Goal: Information Seeking & Learning: Learn about a topic

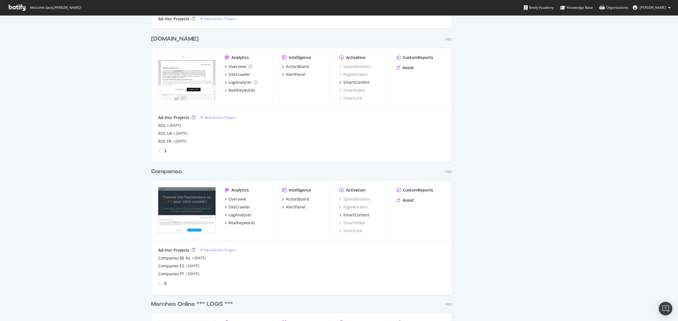
scroll to position [600, 0]
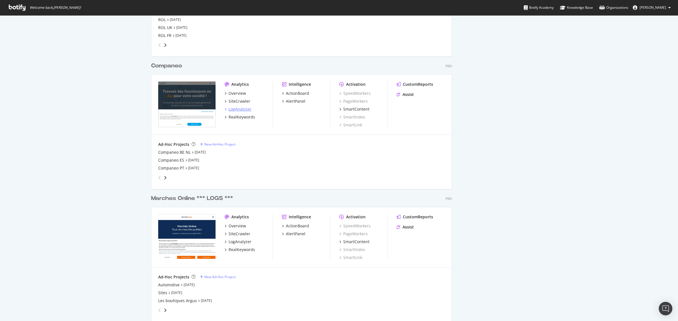
click at [236, 109] on div "LogAnalyzer" at bounding box center [240, 109] width 23 height 6
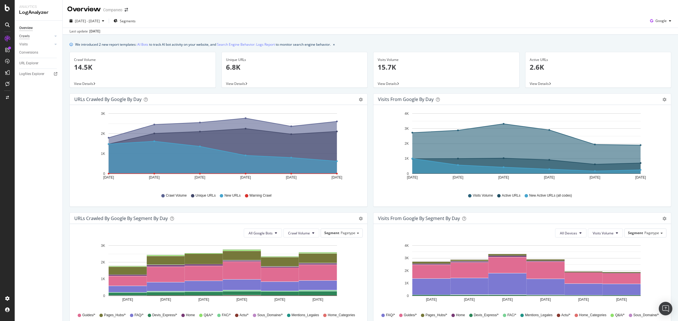
click at [25, 35] on div "Crawls" at bounding box center [24, 36] width 10 height 6
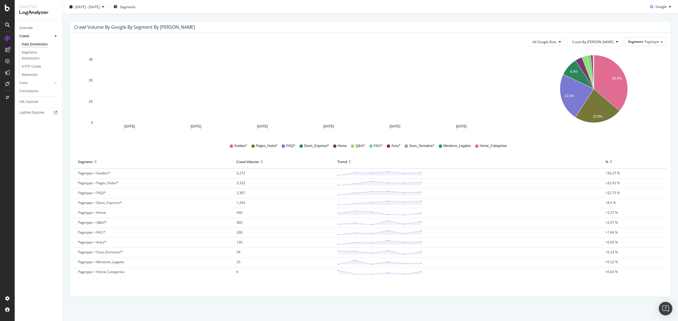
scroll to position [53, 0]
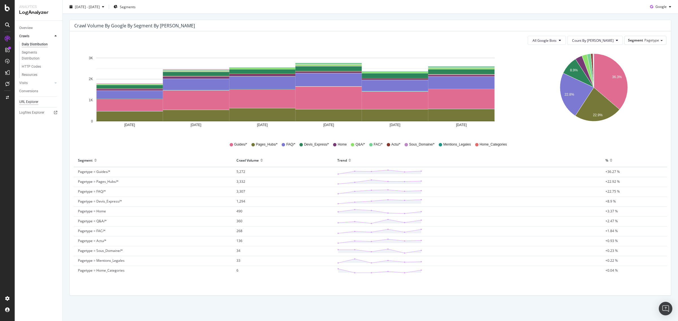
click at [32, 101] on div "URL Explorer" at bounding box center [28, 102] width 19 height 6
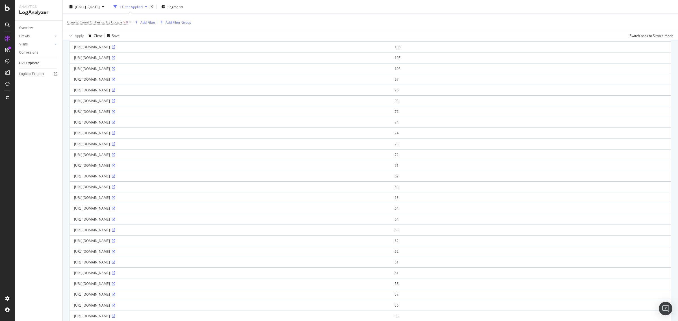
scroll to position [73, 0]
click at [57, 35] on div at bounding box center [56, 36] width 6 height 6
click at [40, 43] on div "Daily Distribution" at bounding box center [35, 45] width 26 height 6
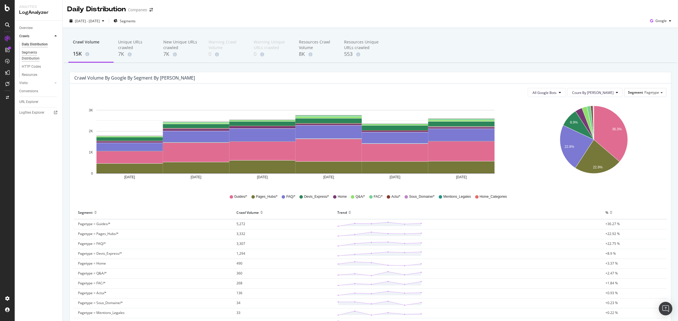
click at [33, 55] on div "Segments Distribution" at bounding box center [37, 56] width 31 height 12
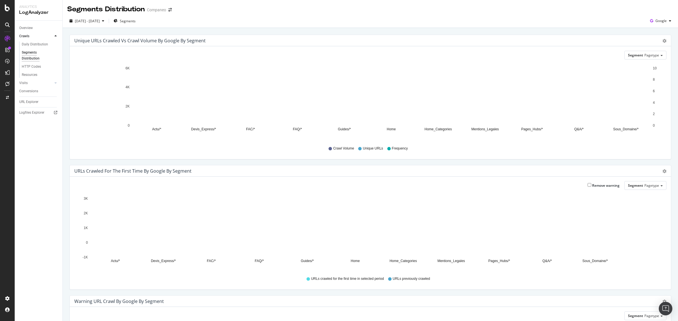
scroll to position [35, 0]
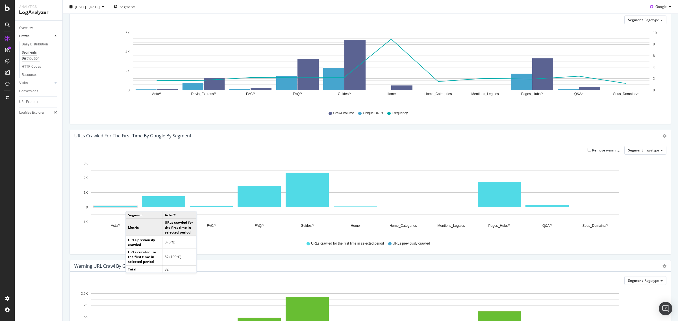
click at [131, 206] on rect "A chart." at bounding box center [115, 207] width 45 height 2
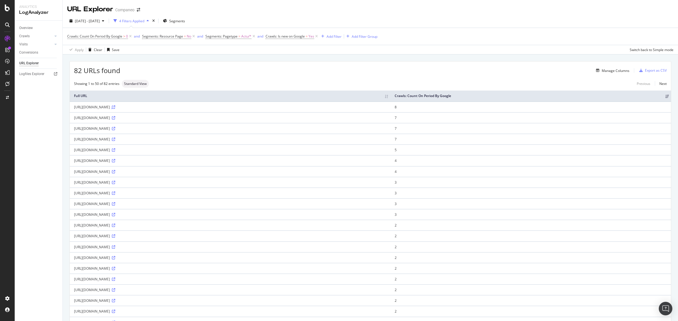
click at [115, 108] on icon at bounding box center [113, 107] width 3 height 3
click at [136, 82] on span "Standard View" at bounding box center [135, 83] width 23 height 3
click at [619, 69] on div "Manage Columns" at bounding box center [616, 70] width 28 height 5
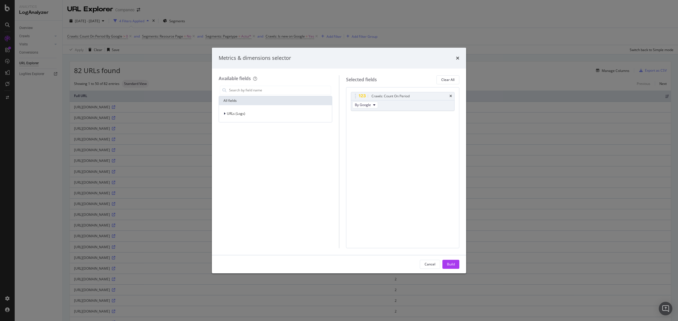
click at [247, 83] on div "Available fields All fields URLs (Logs)" at bounding box center [279, 161] width 120 height 173
click at [242, 95] on div "All fields URLs (Logs)" at bounding box center [276, 104] width 114 height 38
click at [251, 85] on div "modal" at bounding box center [276, 90] width 114 height 11
click at [249, 91] on input "modal" at bounding box center [280, 90] width 102 height 8
click at [221, 114] on div "URLs (Logs)" at bounding box center [232, 114] width 25 height 6
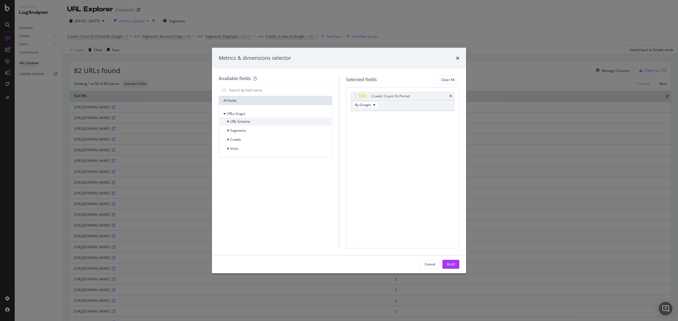
click at [228, 121] on icon "modal" at bounding box center [228, 121] width 2 height 3
click at [228, 180] on icon "modal" at bounding box center [228, 180] width 2 height 3
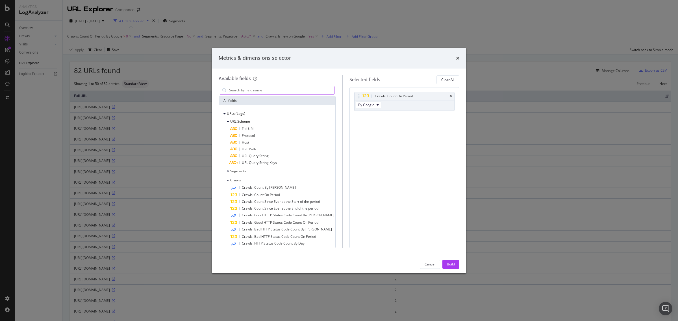
click at [248, 88] on input "modal" at bounding box center [282, 90] width 106 height 8
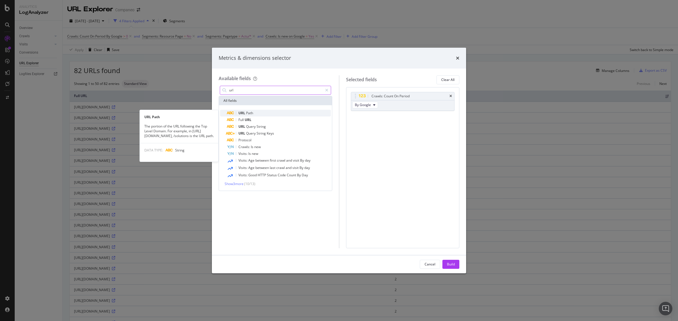
type input "url"
click at [246, 111] on span "Path" at bounding box center [249, 113] width 7 height 5
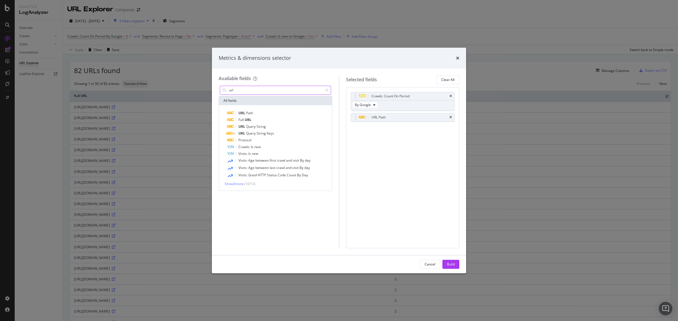
click at [238, 94] on input "url" at bounding box center [276, 90] width 94 height 8
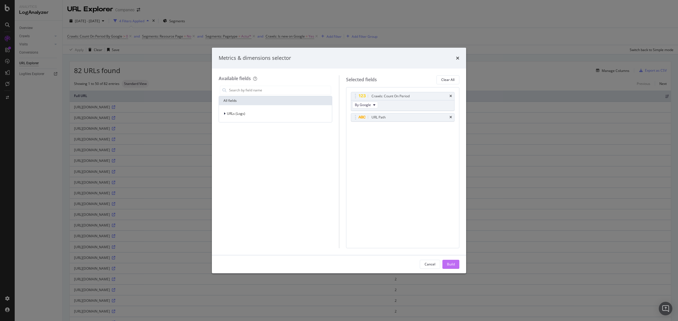
click at [447, 264] on div "Build" at bounding box center [451, 264] width 8 height 5
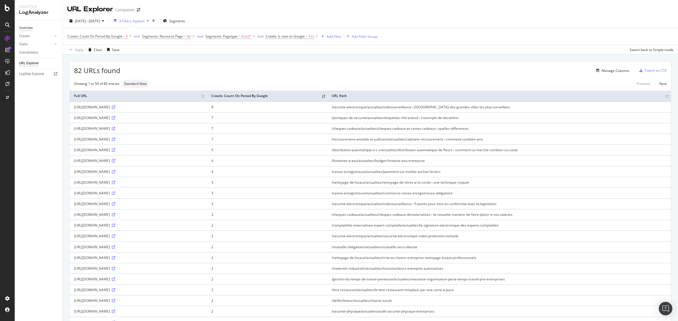
click at [26, 30] on div "Overview" at bounding box center [26, 28] width 14 height 6
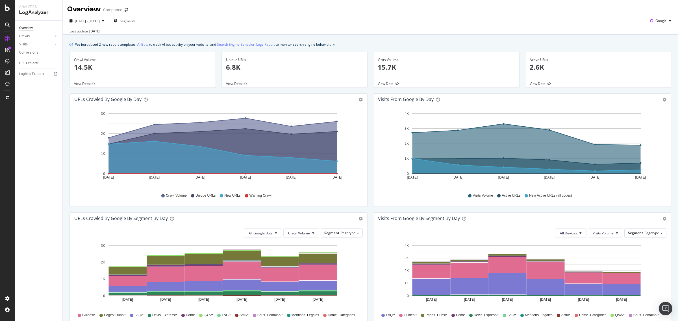
scroll to position [41, 0]
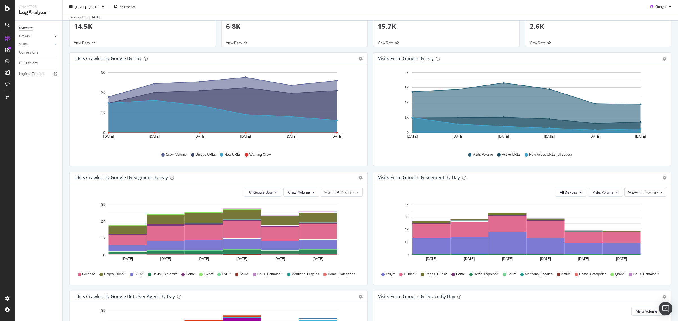
click at [53, 36] on div at bounding box center [56, 36] width 6 height 6
click at [32, 64] on div "HTTP Codes" at bounding box center [31, 67] width 19 height 6
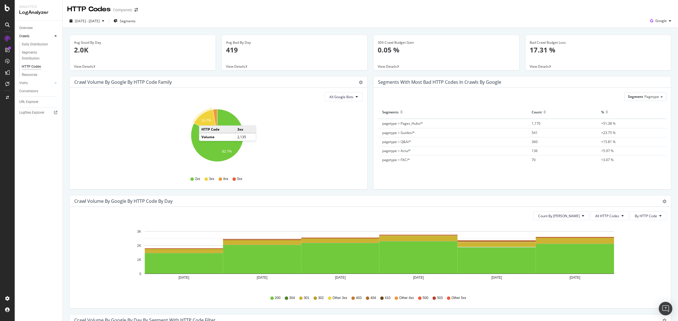
click at [205, 120] on text "14.7%" at bounding box center [207, 121] width 10 height 4
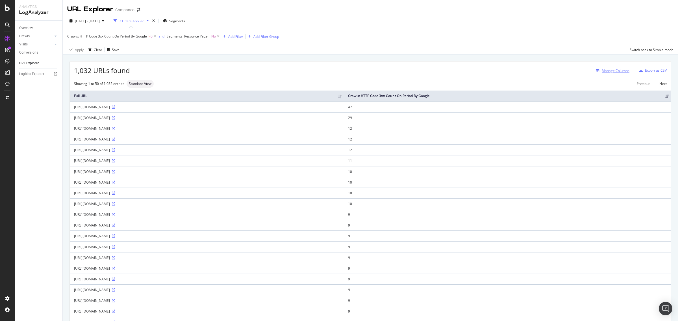
click at [613, 74] on button "Manage Columns" at bounding box center [612, 70] width 36 height 7
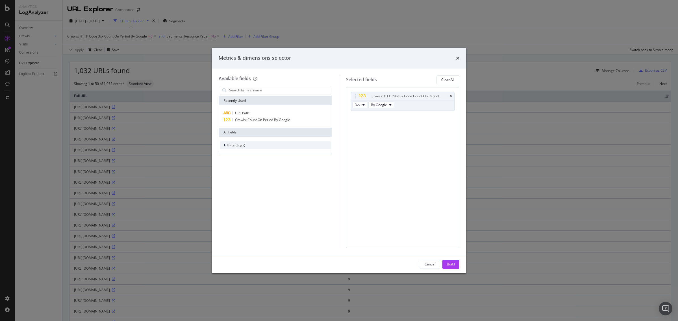
click at [233, 147] on span "URLs (Logs)" at bounding box center [236, 145] width 18 height 5
click at [235, 163] on span "Segments" at bounding box center [238, 162] width 16 height 5
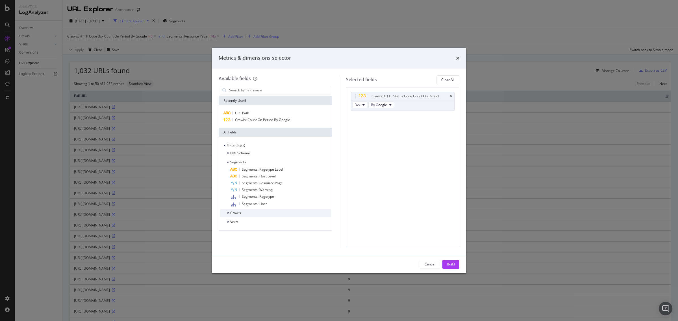
click at [238, 215] on span "Crawls" at bounding box center [235, 213] width 11 height 5
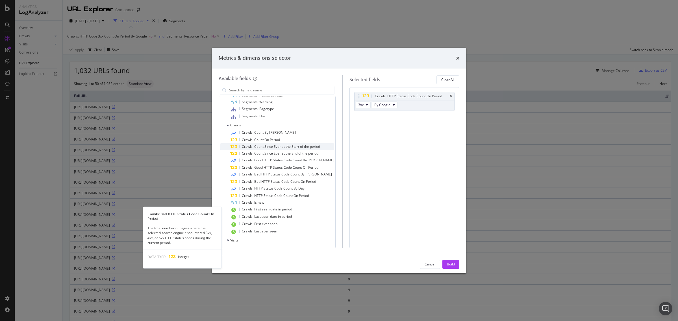
scroll to position [88, 0]
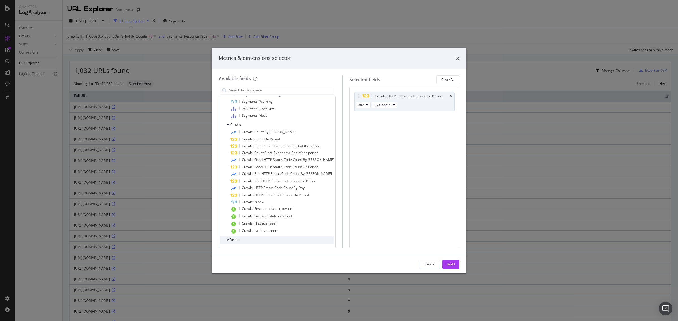
click at [242, 239] on div "Visits" at bounding box center [277, 240] width 114 height 8
click at [458, 59] on icon "times" at bounding box center [457, 58] width 3 height 5
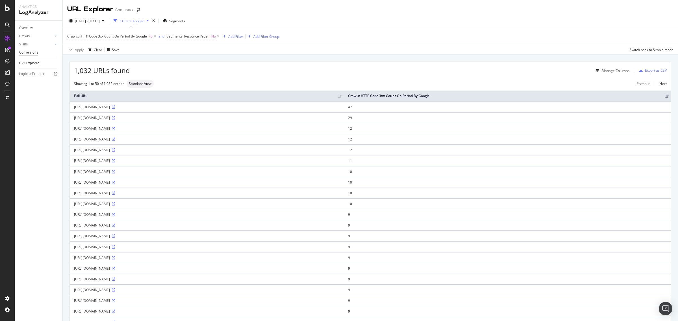
click at [37, 50] on div "Conversions" at bounding box center [28, 53] width 19 height 6
